Goal: Information Seeking & Learning: Compare options

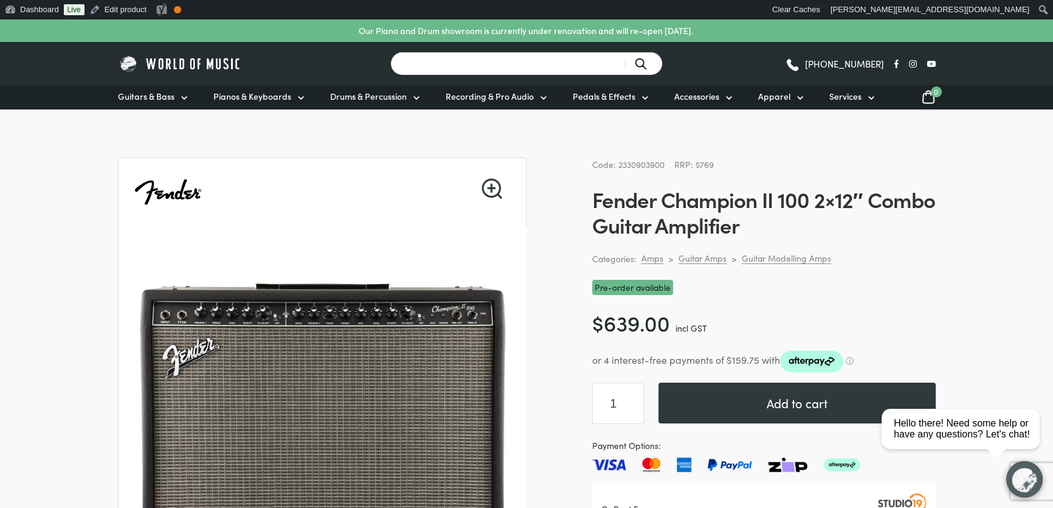
click at [477, 72] on input "Search for a product ..." at bounding box center [526, 64] width 272 height 24
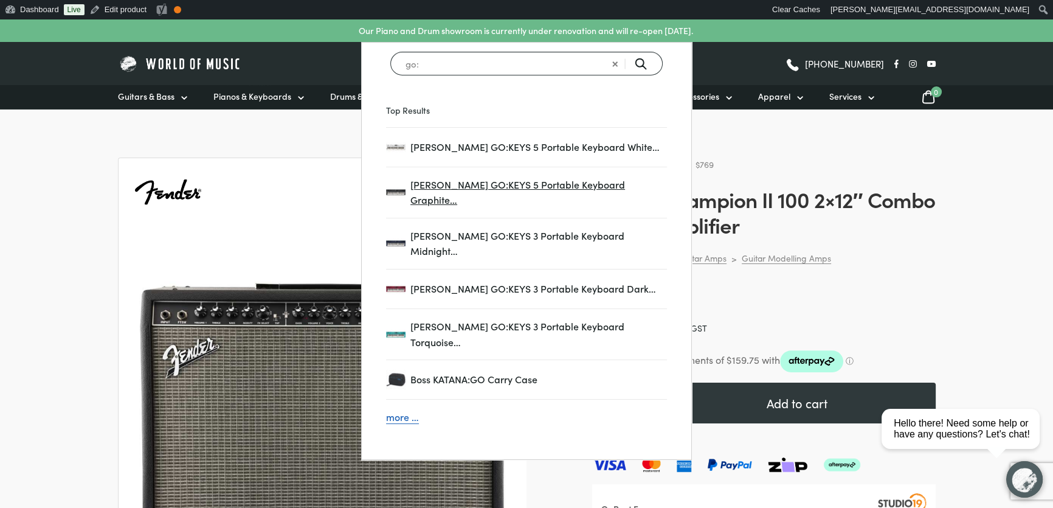
type input "go:"
click at [545, 185] on span "Roland GO:KEYS 5 Portable Keyboard Graphite…" at bounding box center [538, 192] width 257 height 31
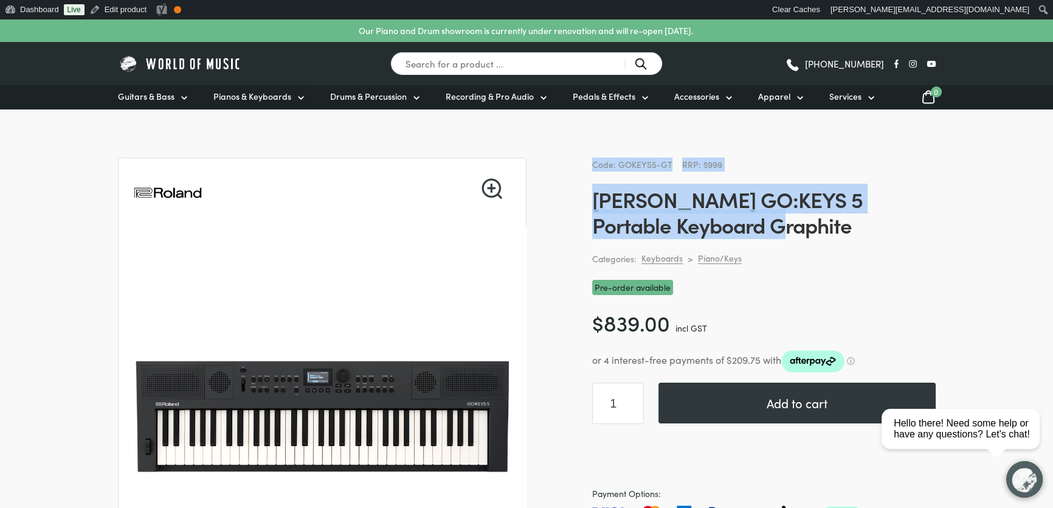
drag, startPoint x: 786, startPoint y: 224, endPoint x: 591, endPoint y: 158, distance: 205.5
click at [592, 158] on div "Code: GOKEYS5-GT RRP: $999 Roland GO:KEYS 5 Portable Keyboard Graphite Categori…" at bounding box center [764, 399] width 344 height 485
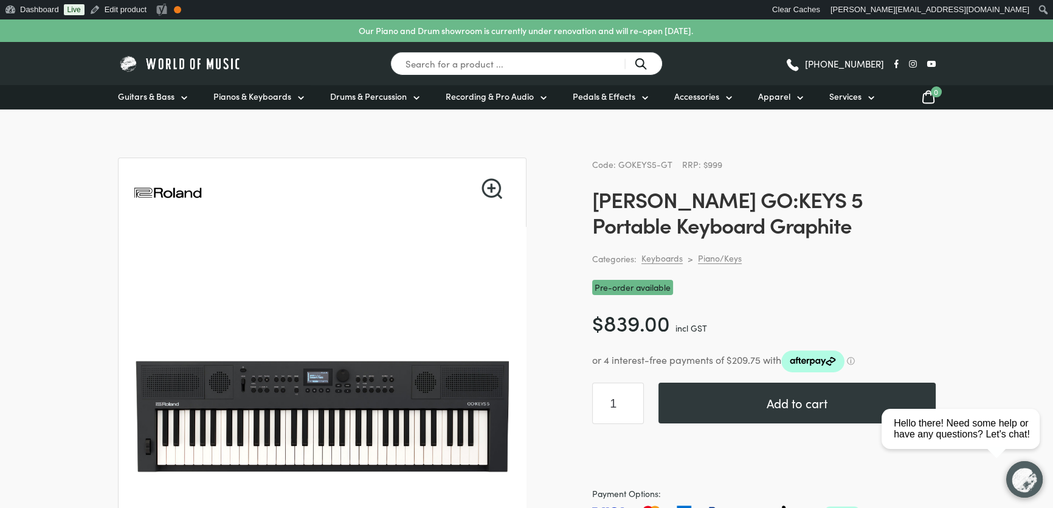
click at [877, 260] on div "Categories: Keyboards > Piano/Keys" at bounding box center [764, 259] width 344 height 14
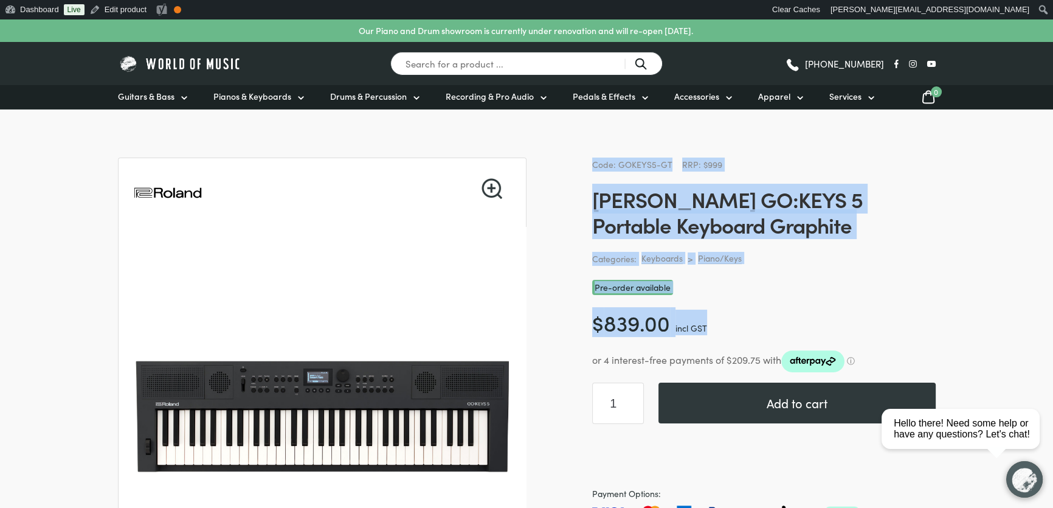
drag, startPoint x: 840, startPoint y: 332, endPoint x: 592, endPoint y: 160, distance: 301.9
click at [592, 160] on div "Code: GOKEYS5-GT RRP: $999 Roland GO:KEYS 5 Portable Keyboard Graphite Categori…" at bounding box center [764, 399] width 344 height 485
click at [742, 286] on div "Pre-order available" at bounding box center [764, 287] width 344 height 15
click at [719, 317] on p "$ 839.00 incl GST" at bounding box center [764, 322] width 344 height 26
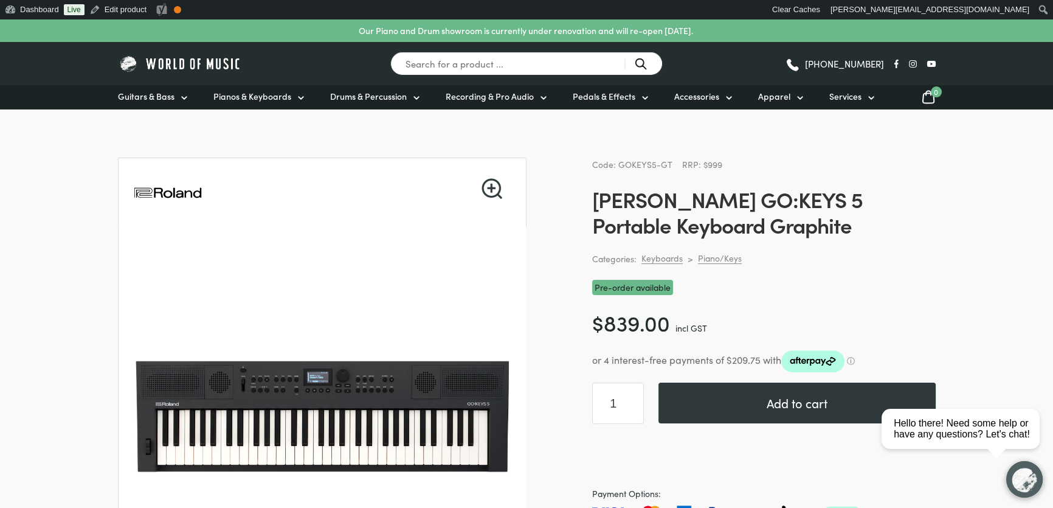
click at [760, 75] on div "Search for a product ... (03) 9557 8600" at bounding box center [527, 63] width 818 height 43
drag, startPoint x: 486, startPoint y: 61, endPoint x: 483, endPoint y: 50, distance: 11.9
click at [486, 61] on input "Search for a product ..." at bounding box center [526, 64] width 272 height 24
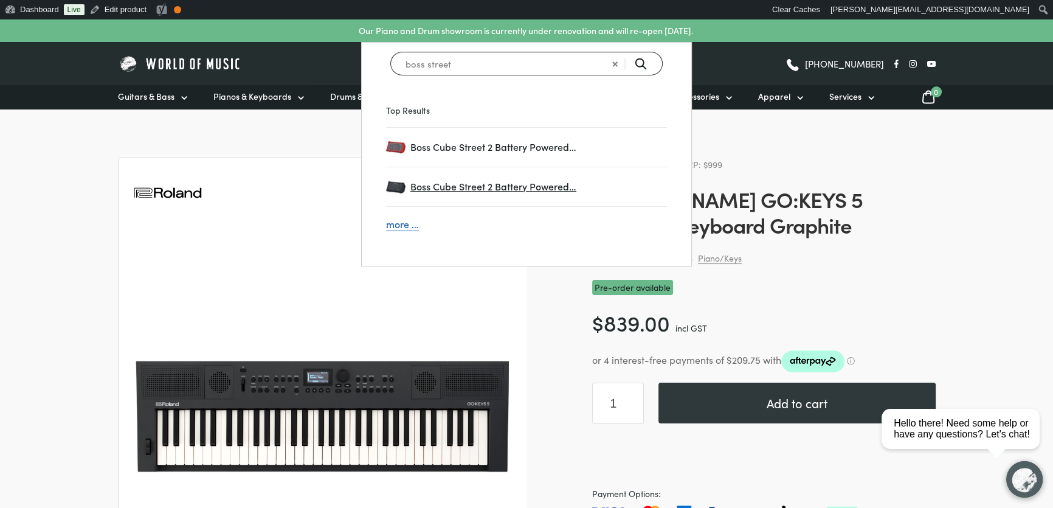
type input "boss street"
click at [522, 186] on span "Boss Cube Street 2 Battery Powered…" at bounding box center [538, 187] width 257 height 16
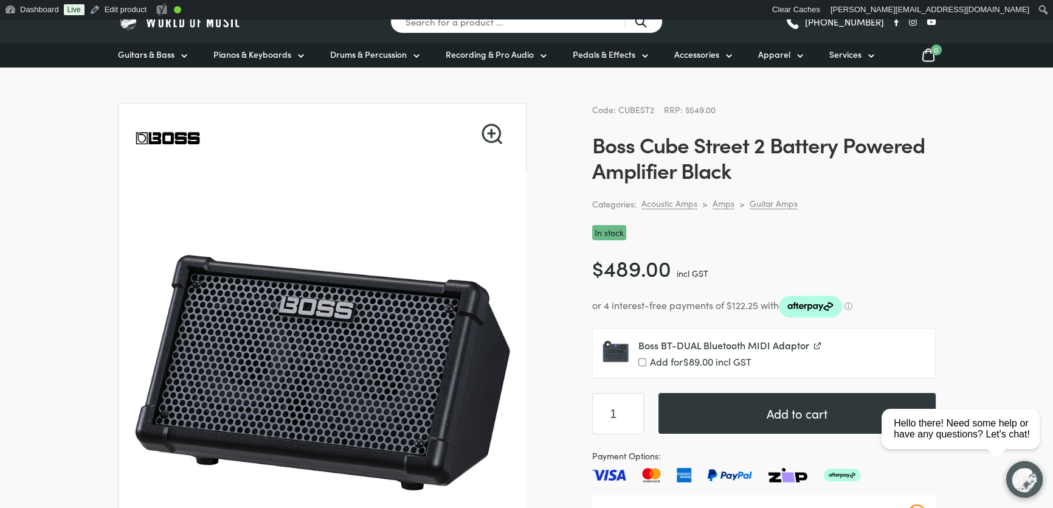
drag, startPoint x: 733, startPoint y: 286, endPoint x: 593, endPoint y: 103, distance: 230.3
click at [593, 103] on div "Code: CUBEST2 RRP: $549.00 Boss Cube Street 2 Battery Powered Amplifier Black C…" at bounding box center [764, 354] width 344 height 502
click at [868, 275] on p "$ 489.00 incl GST" at bounding box center [764, 268] width 344 height 26
drag, startPoint x: 912, startPoint y: 314, endPoint x: 592, endPoint y: 107, distance: 380.8
click at [592, 107] on div "Code: CUBEST2 RRP: $549.00 Boss Cube Street 2 Battery Powered Amplifier Black C…" at bounding box center [764, 354] width 344 height 502
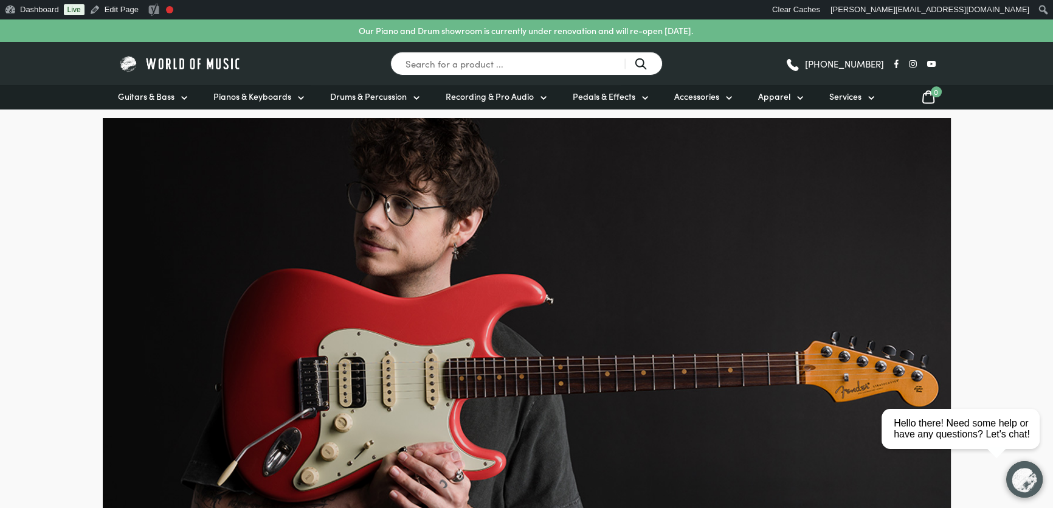
click at [479, 49] on div "Search for a product ..." at bounding box center [526, 63] width 331 height 43
click at [469, 63] on input "Search for a product ..." at bounding box center [526, 64] width 272 height 24
type input "remo"
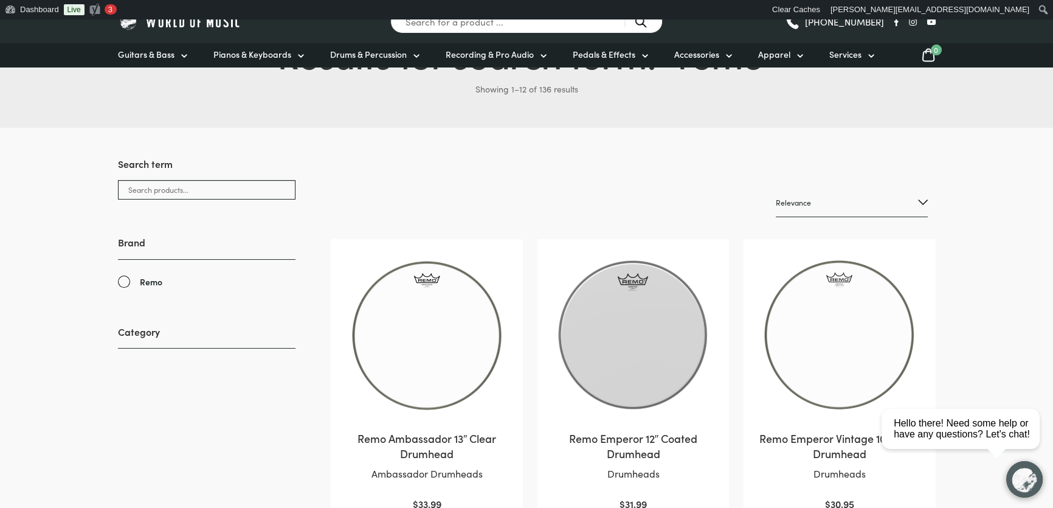
scroll to position [165, 0]
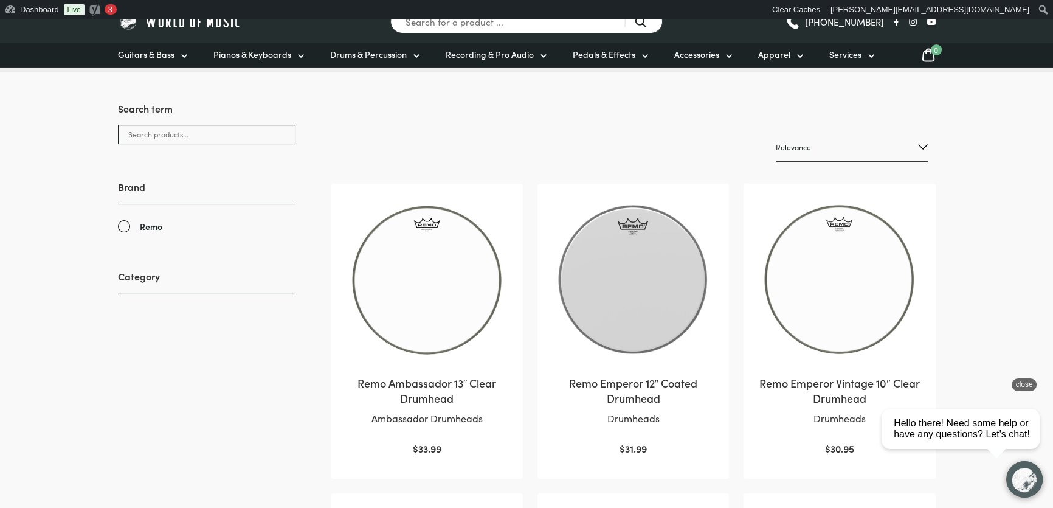
click at [1017, 389] on div "close" at bounding box center [1024, 384] width 25 height 13
